Goal: Task Accomplishment & Management: Complete application form

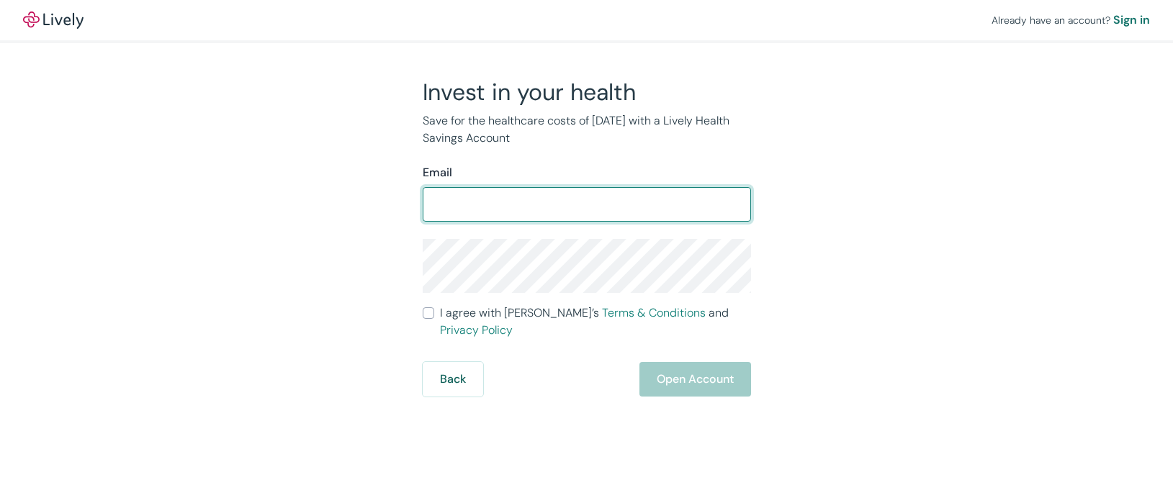
click at [647, 209] on input "Email" at bounding box center [587, 204] width 328 height 29
click at [631, 194] on input "Email" at bounding box center [587, 204] width 328 height 29
type input "[EMAIL_ADDRESS][DOMAIN_NAME]"
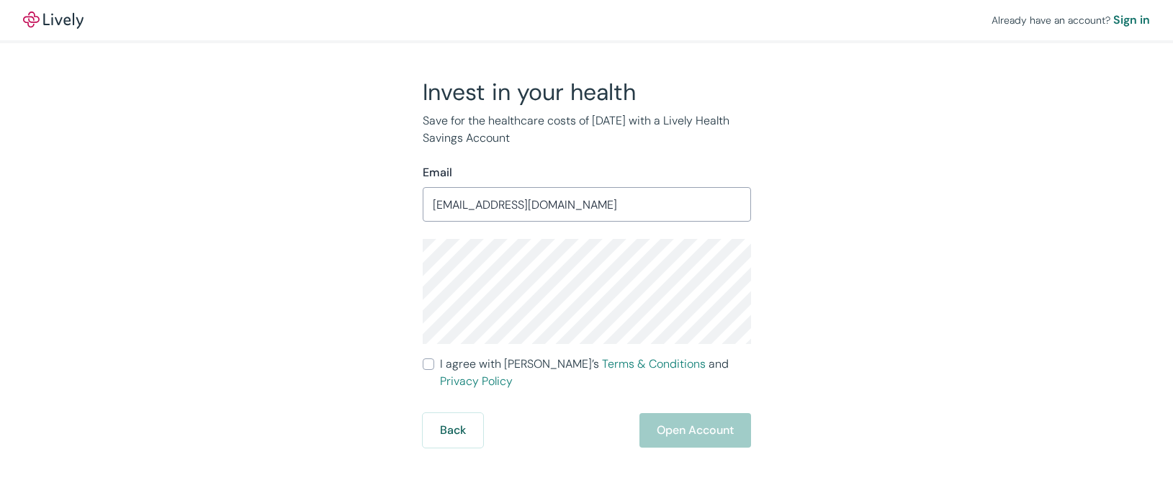
click at [434, 363] on label "I agree with Lively’s Terms & Conditions and Privacy Policy" at bounding box center [587, 373] width 328 height 35
click at [434, 363] on input "I agree with Lively’s Terms & Conditions and Privacy Policy" at bounding box center [429, 365] width 12 height 12
checkbox input "true"
click at [681, 413] on button "Open Account" at bounding box center [695, 430] width 112 height 35
